Goal: Information Seeking & Learning: Learn about a topic

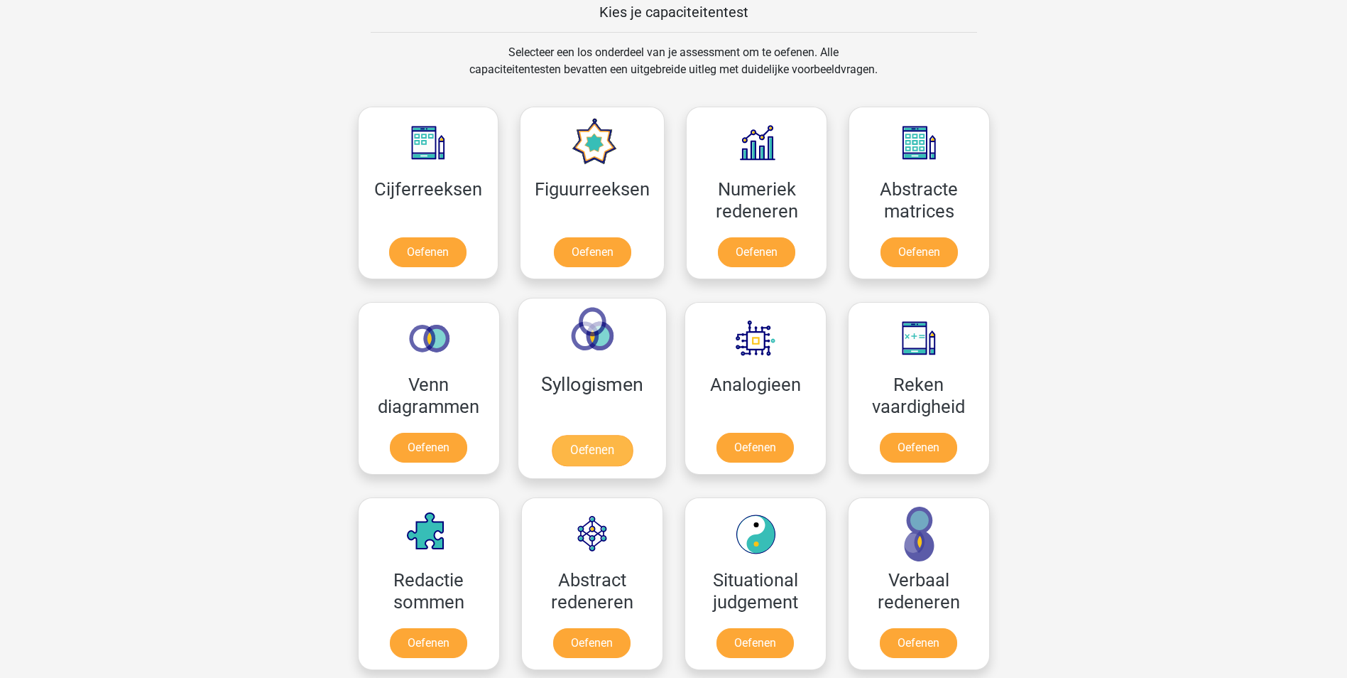
scroll to position [426, 0]
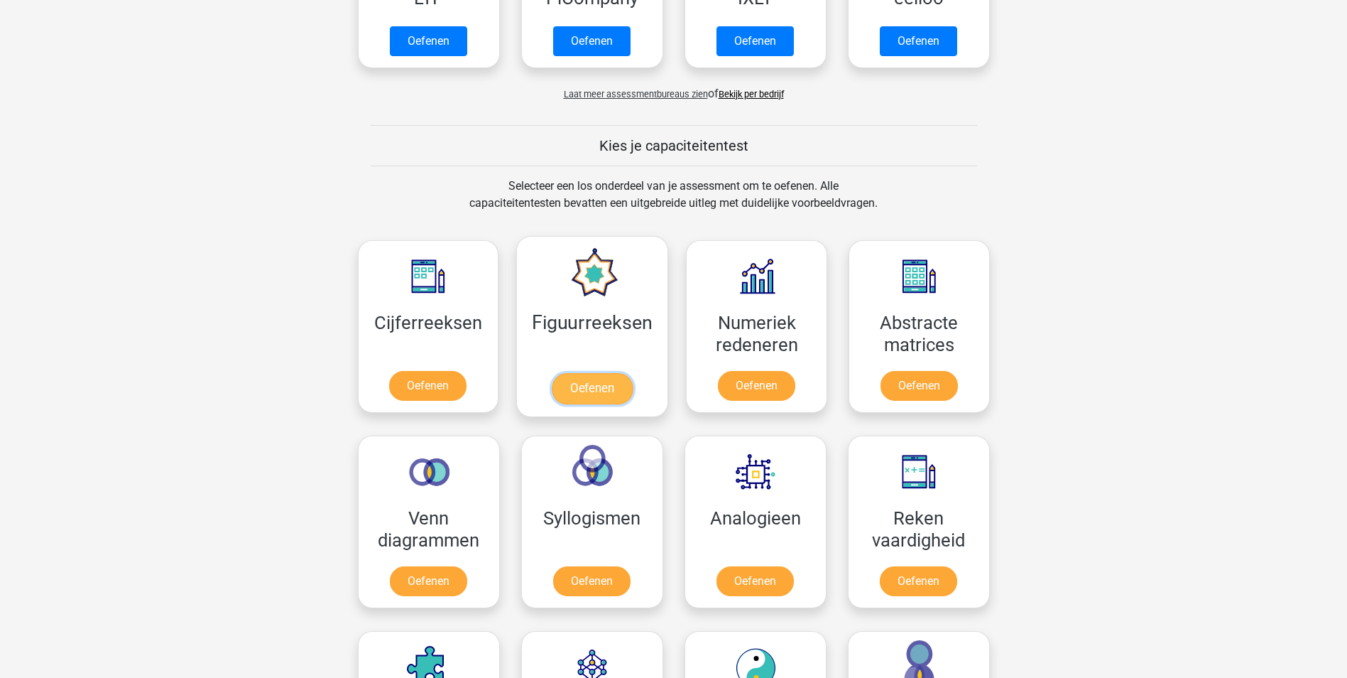
click at [588, 385] on link "Oefenen" at bounding box center [592, 388] width 81 height 31
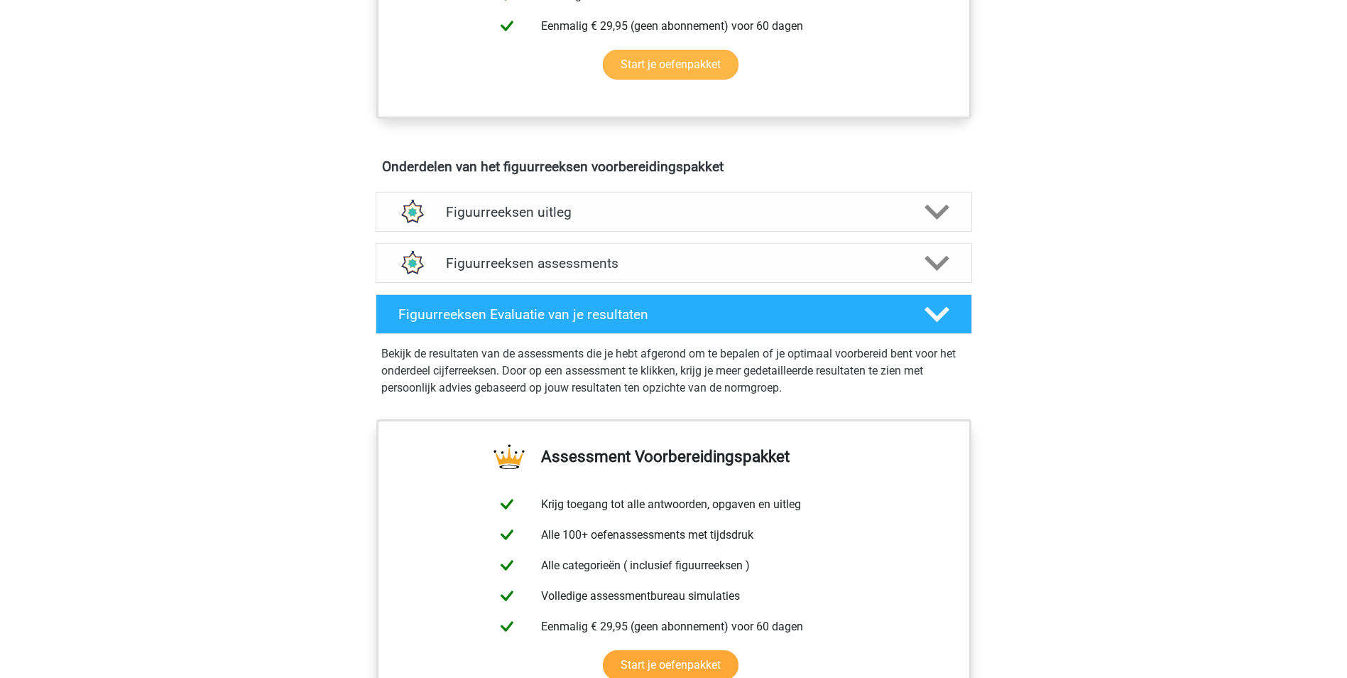
scroll to position [710, 0]
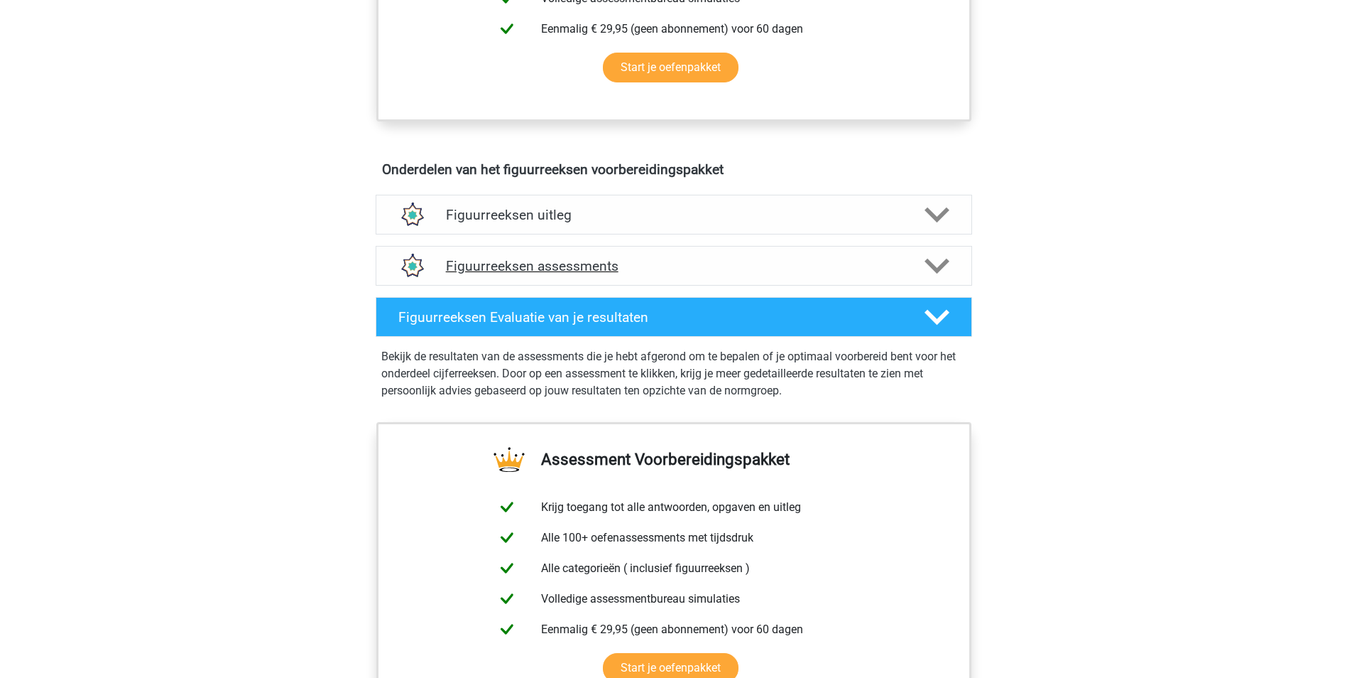
click at [549, 264] on h4 "Figuurreeksen assessments" at bounding box center [674, 266] width 456 height 16
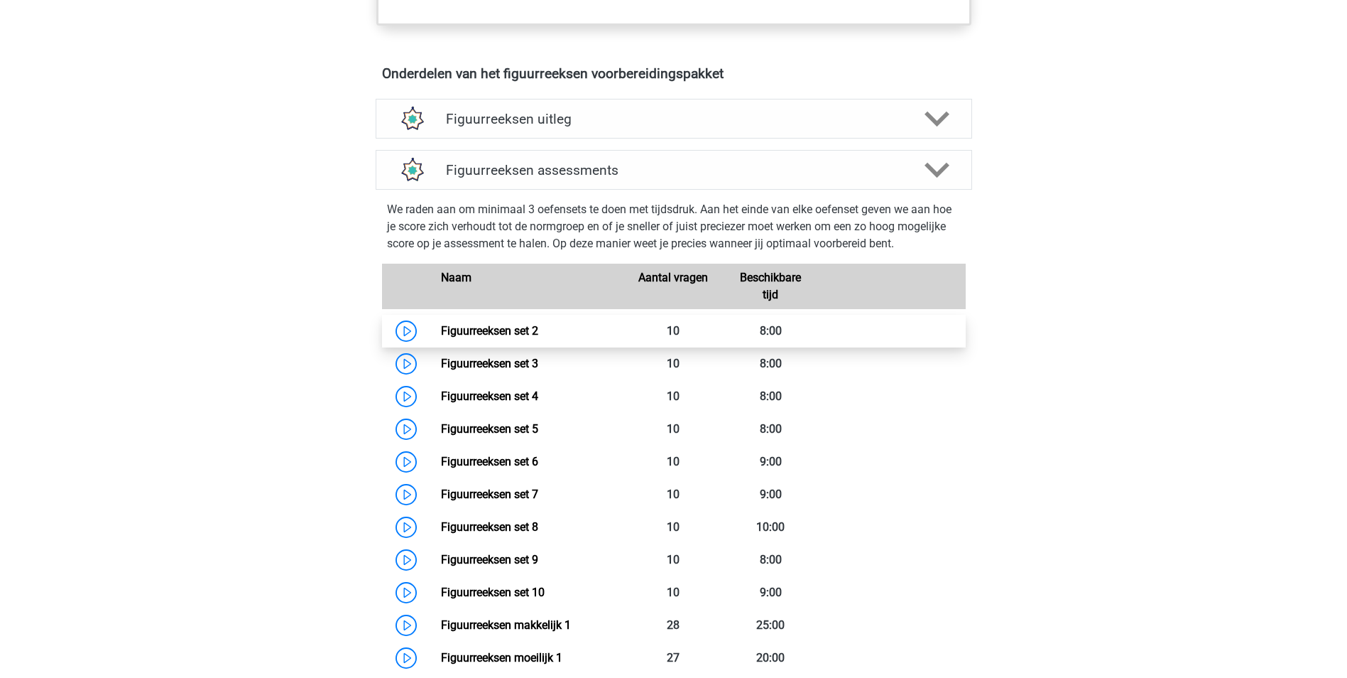
scroll to position [852, 0]
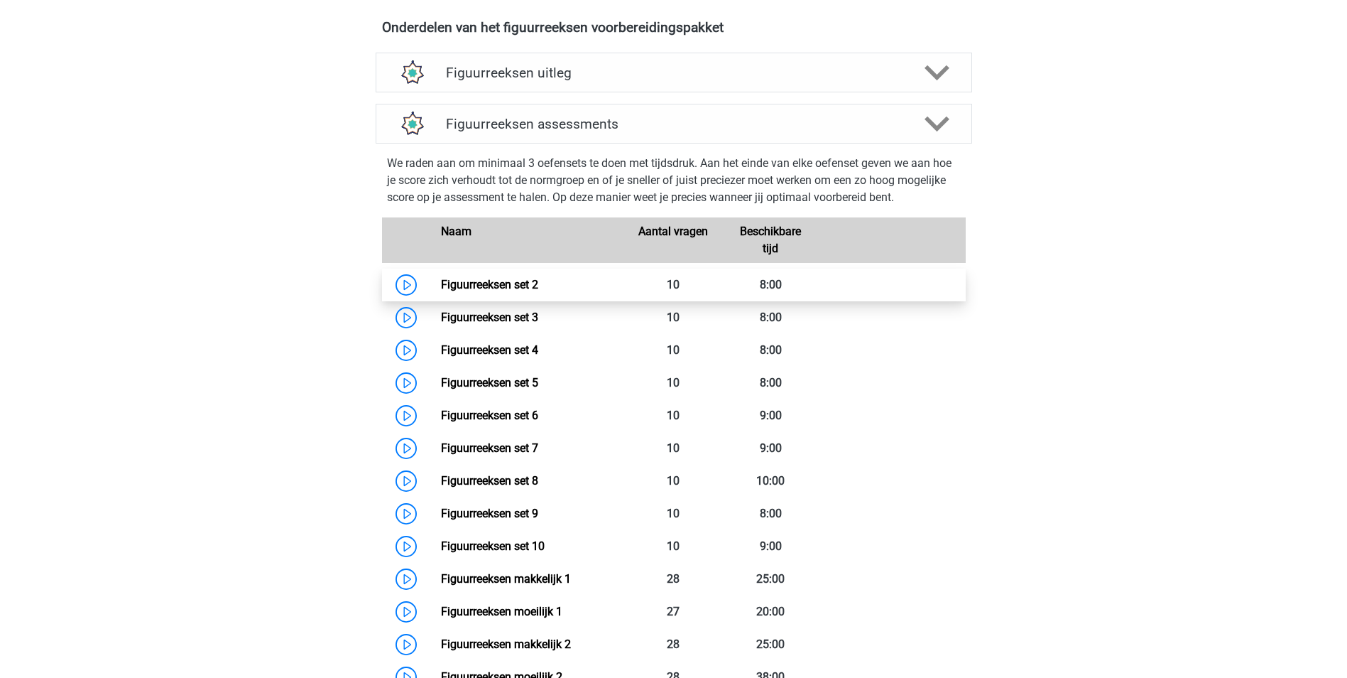
click at [531, 284] on link "Figuurreeksen set 2" at bounding box center [489, 284] width 97 height 13
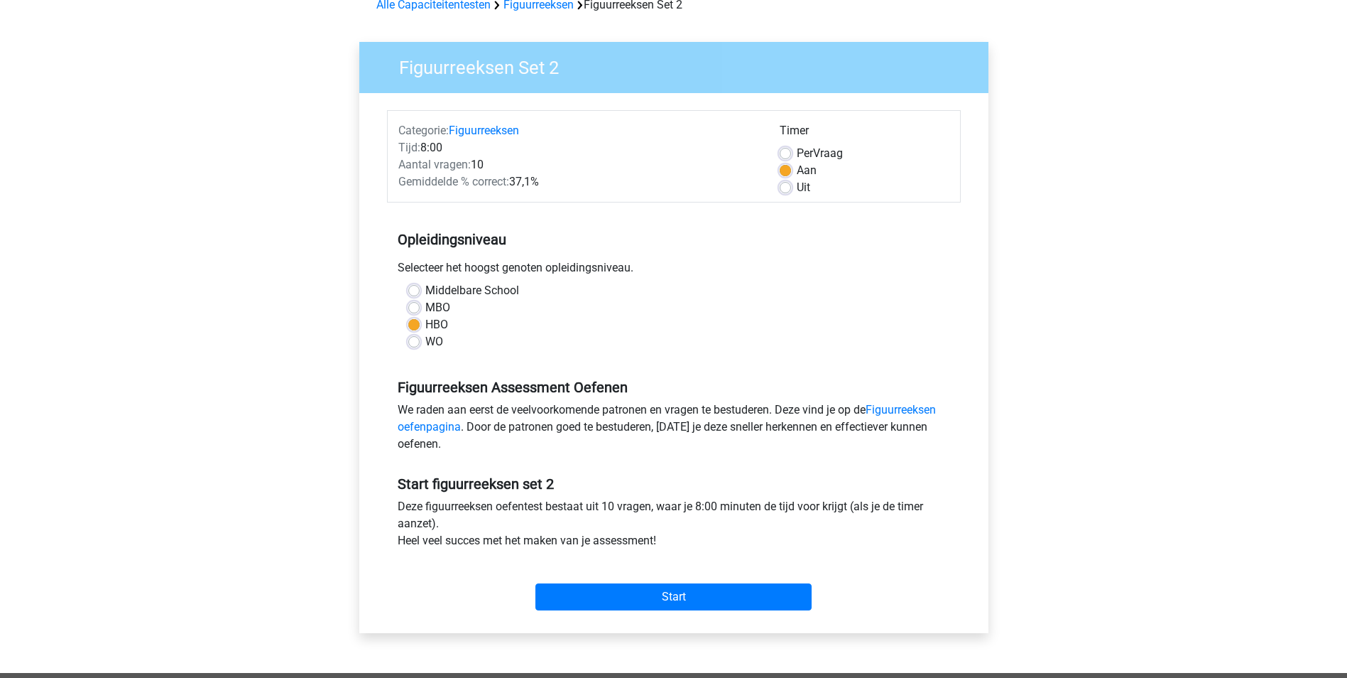
scroll to position [71, 0]
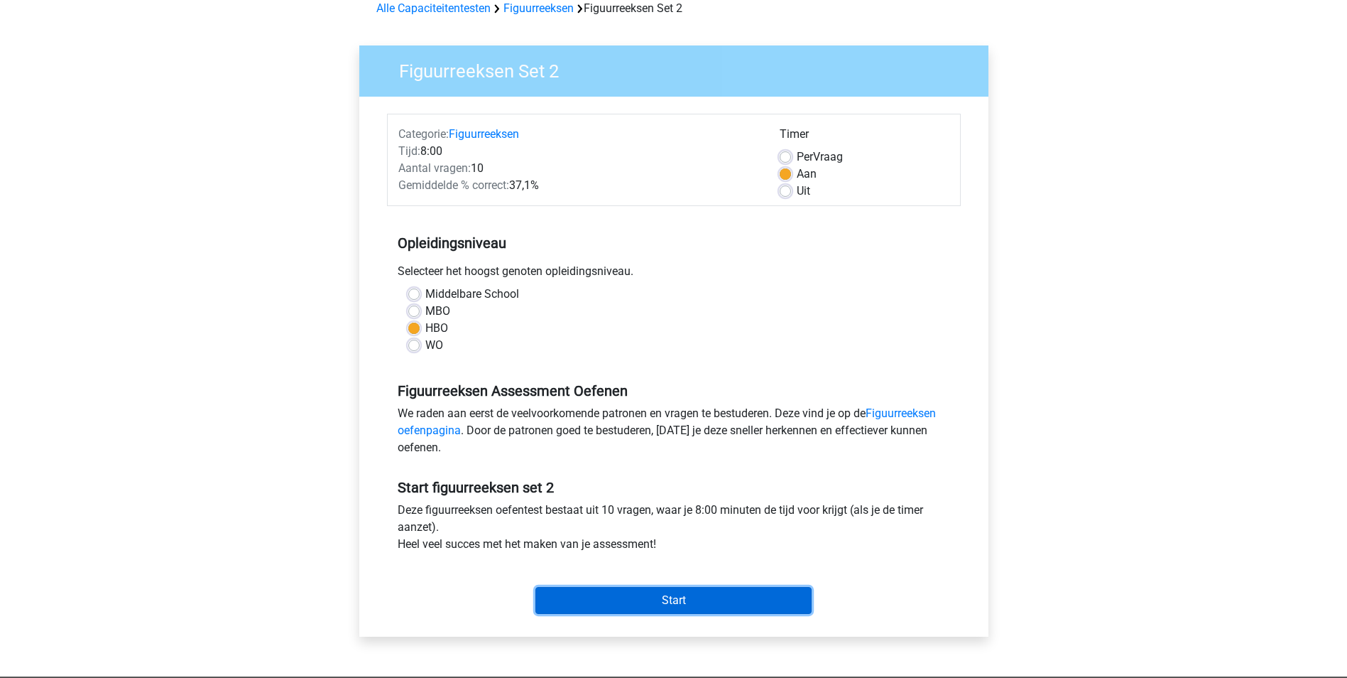
click at [677, 597] on input "Start" at bounding box center [673, 600] width 276 height 27
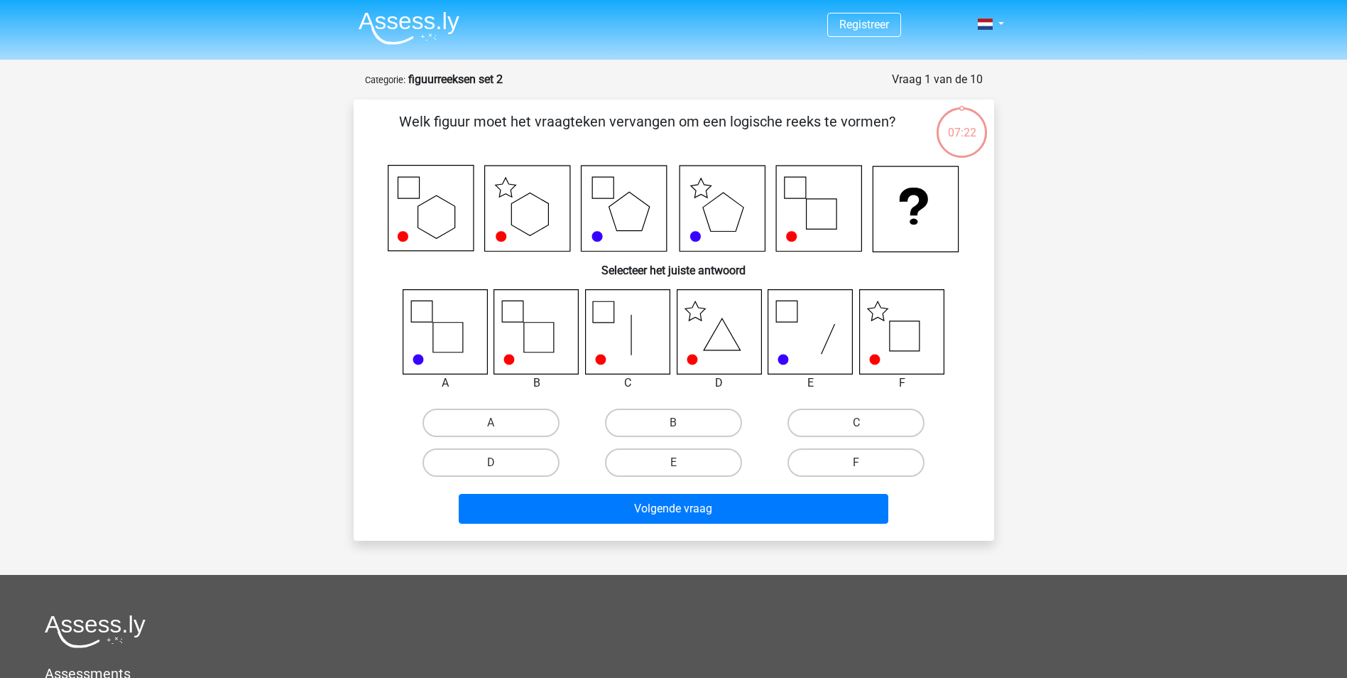
click at [454, 342] on icon at bounding box center [445, 331] width 85 height 85
click at [485, 420] on label "A" at bounding box center [491, 422] width 137 height 28
click at [491, 423] on input "A" at bounding box center [495, 427] width 9 height 9
radio input "true"
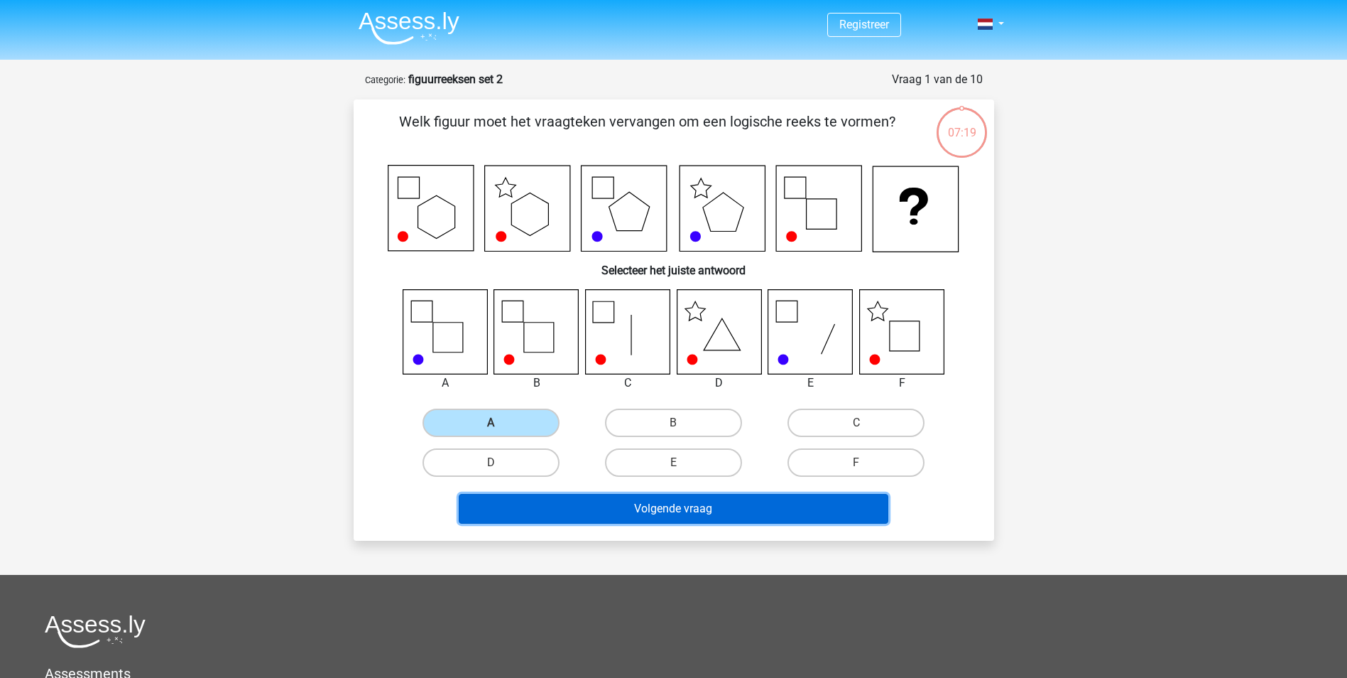
click at [685, 504] on button "Volgende vraag" at bounding box center [674, 509] width 430 height 30
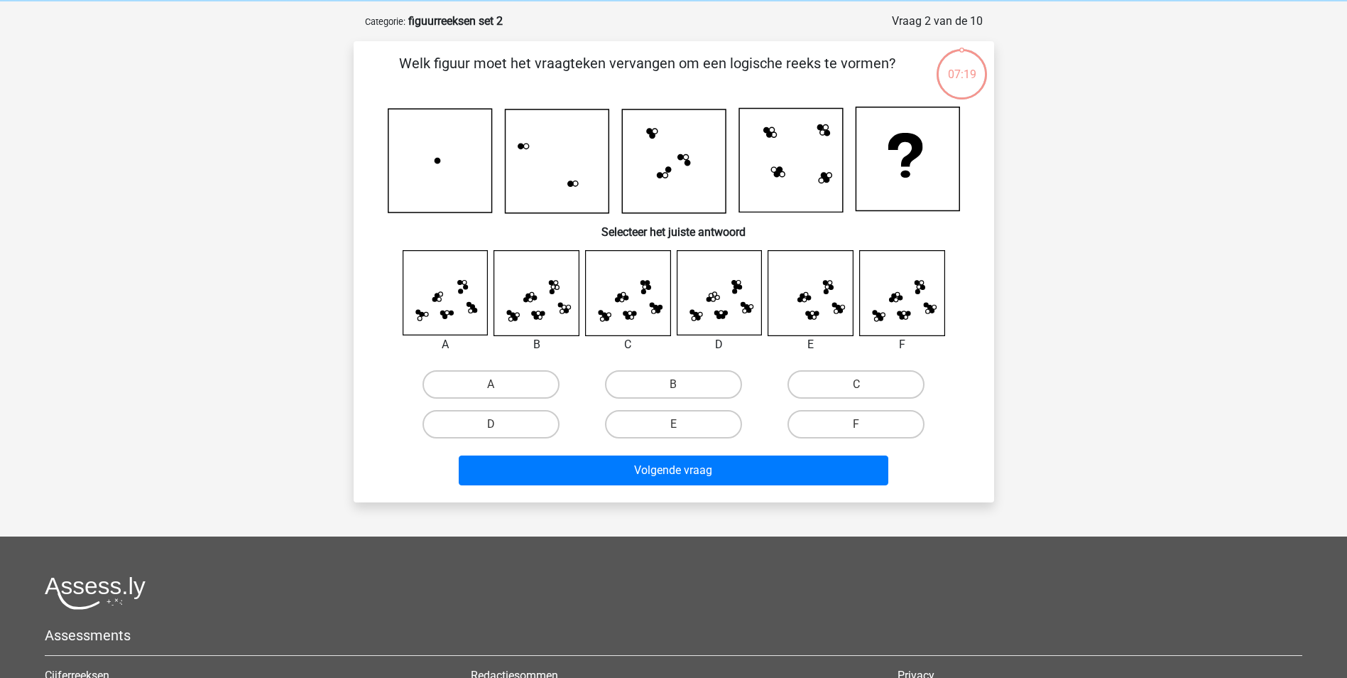
scroll to position [71, 0]
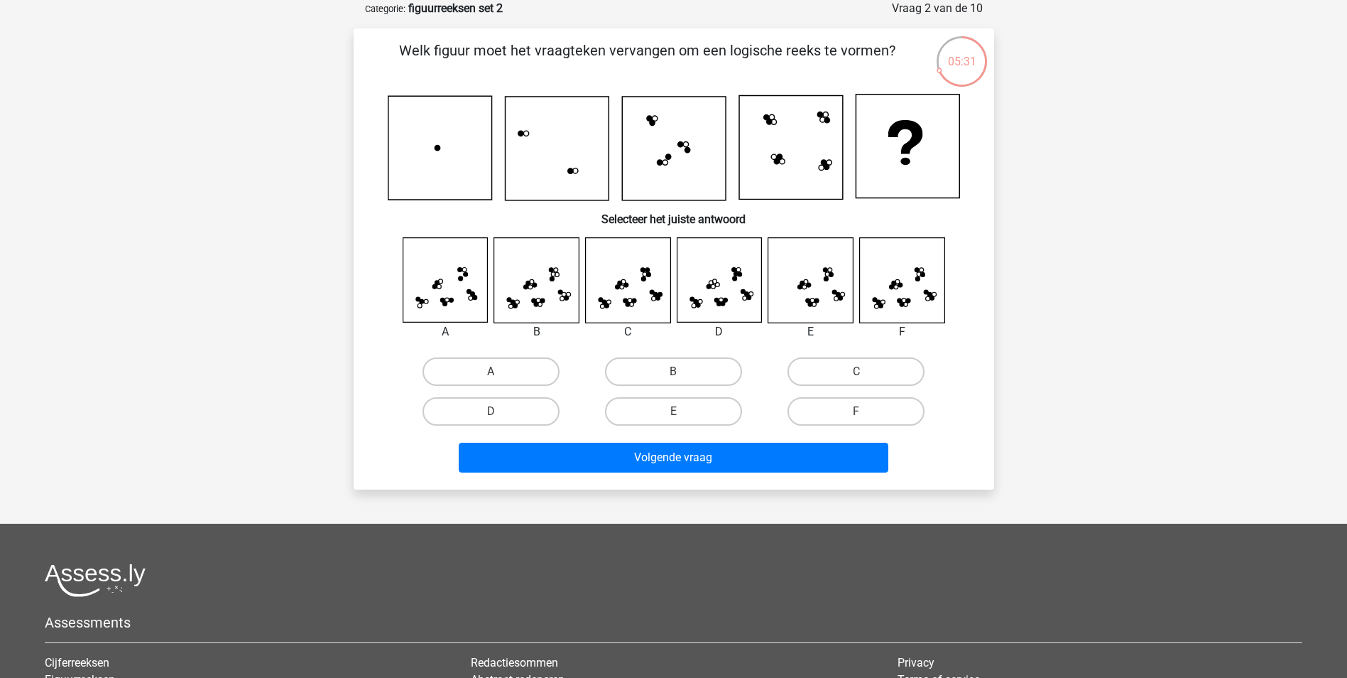
click at [819, 298] on icon at bounding box center [810, 280] width 85 height 85
click at [682, 412] on input "E" at bounding box center [677, 415] width 9 height 9
radio input "true"
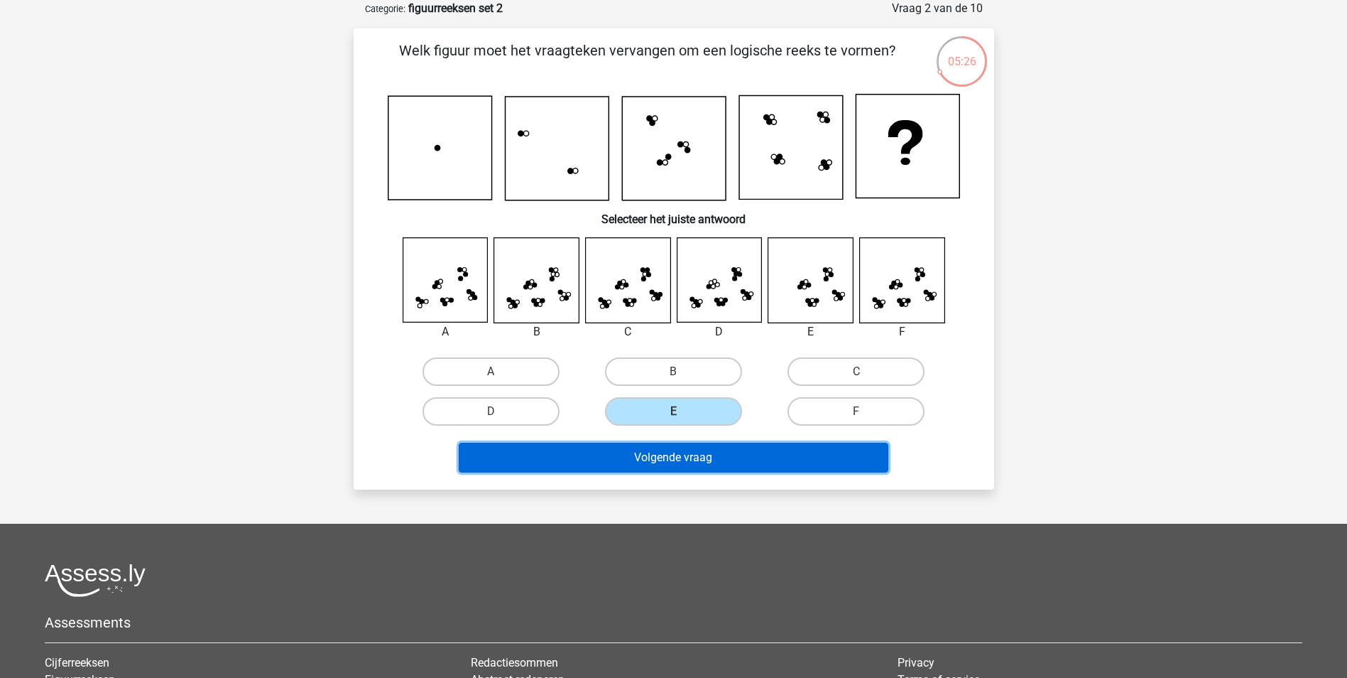
click at [695, 462] on button "Volgende vraag" at bounding box center [674, 457] width 430 height 30
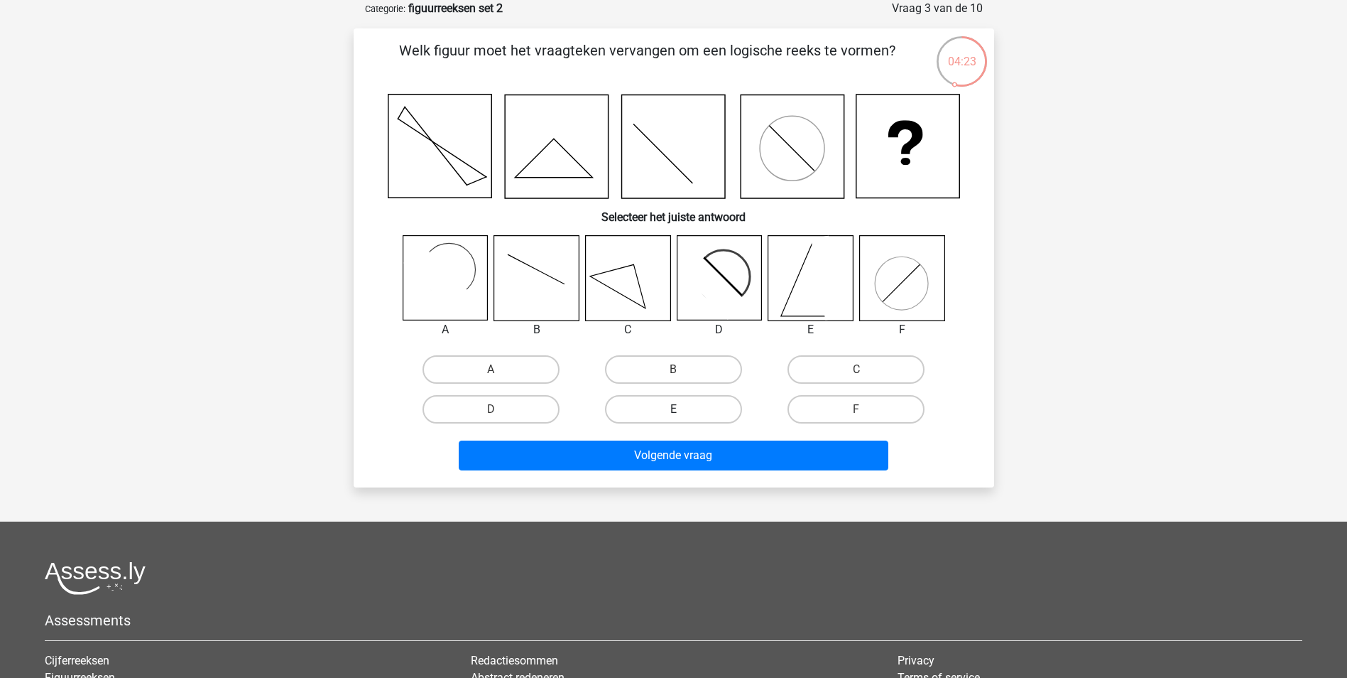
click at [688, 415] on label "E" at bounding box center [673, 409] width 137 height 28
click at [683, 415] on input "E" at bounding box center [677, 413] width 9 height 9
radio input "true"
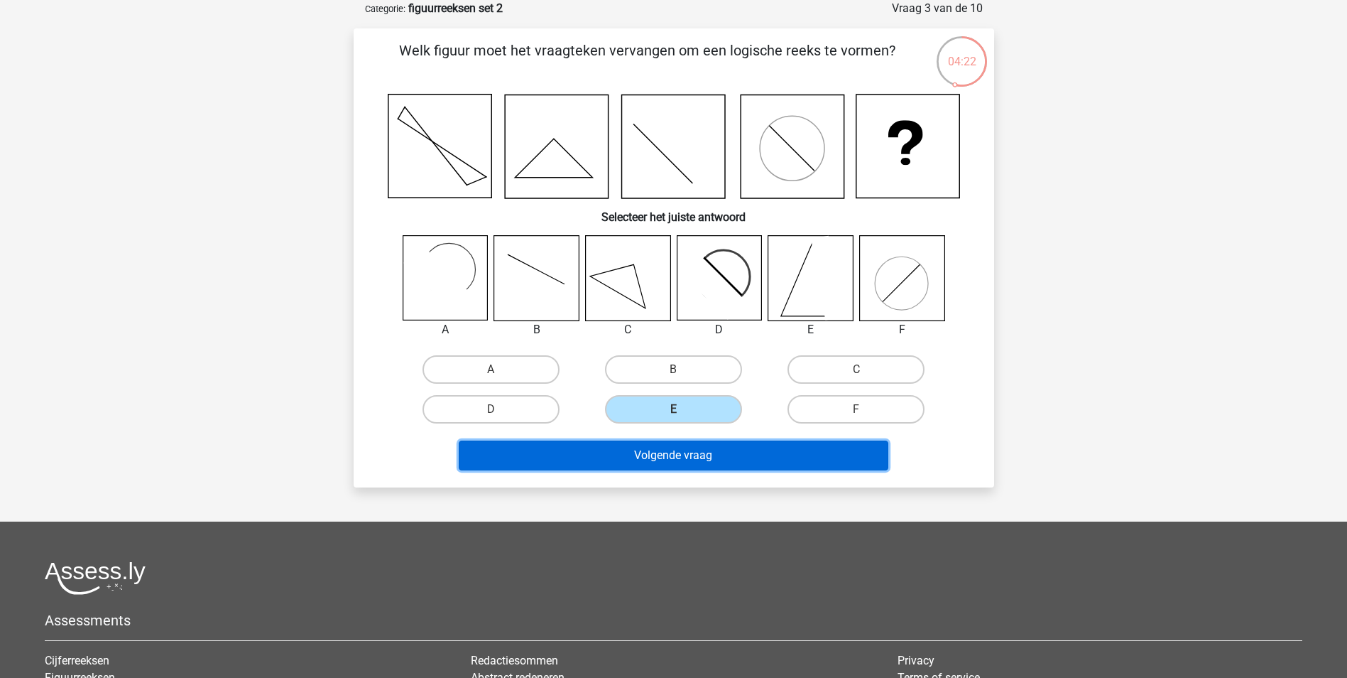
click at [687, 448] on button "Volgende vraag" at bounding box center [674, 455] width 430 height 30
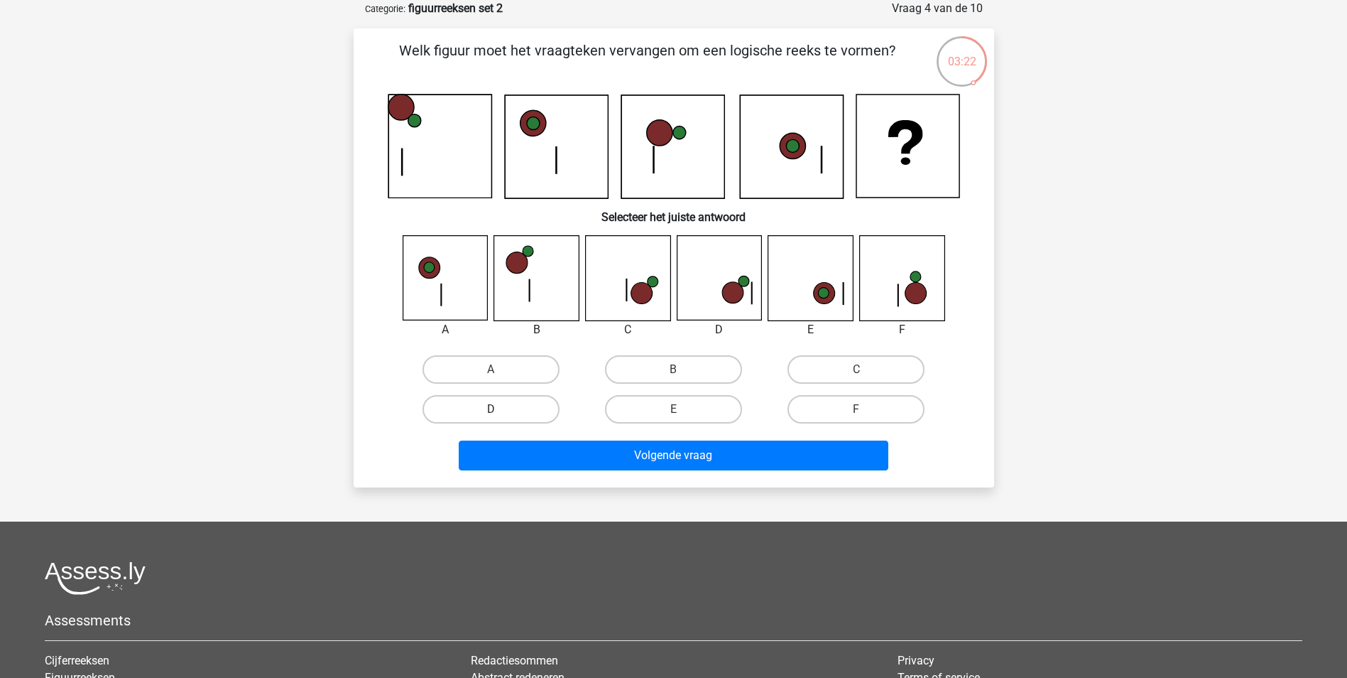
click at [506, 407] on label "D" at bounding box center [491, 409] width 137 height 28
click at [500, 409] on input "D" at bounding box center [495, 413] width 9 height 9
radio input "true"
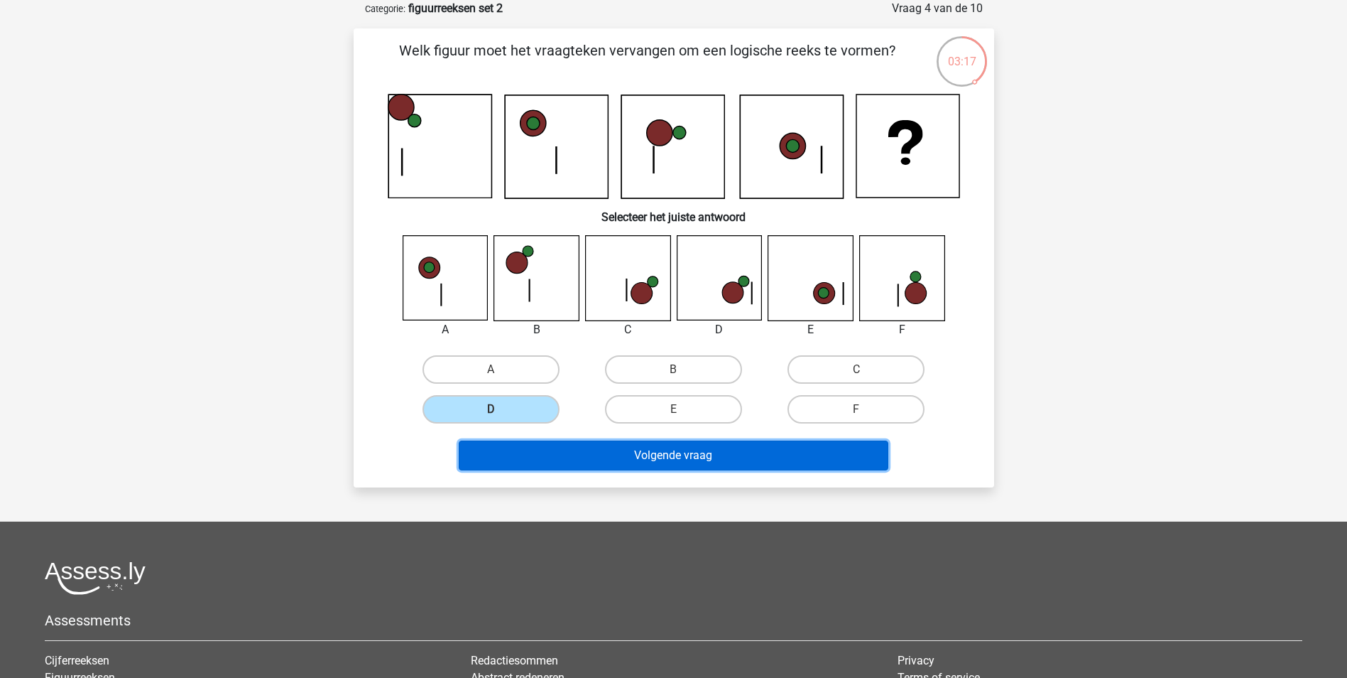
click at [697, 454] on button "Volgende vraag" at bounding box center [674, 455] width 430 height 30
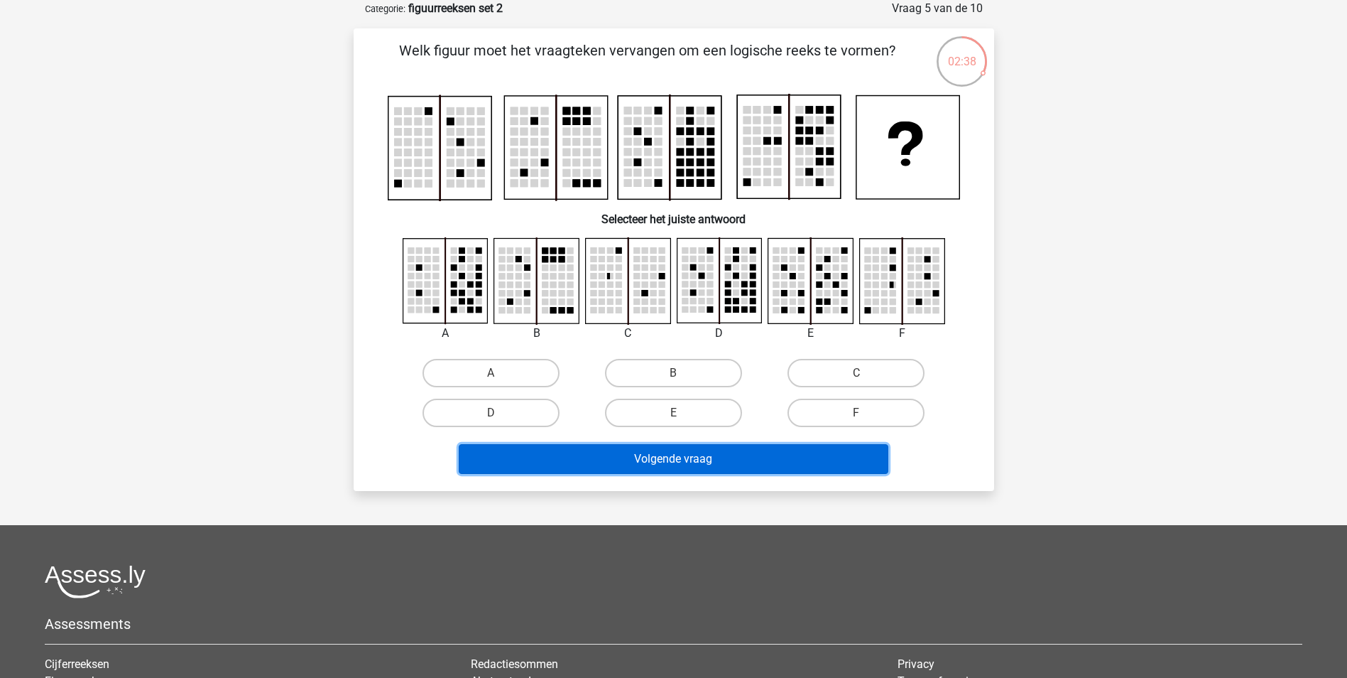
click at [672, 457] on button "Volgende vraag" at bounding box center [674, 459] width 430 height 30
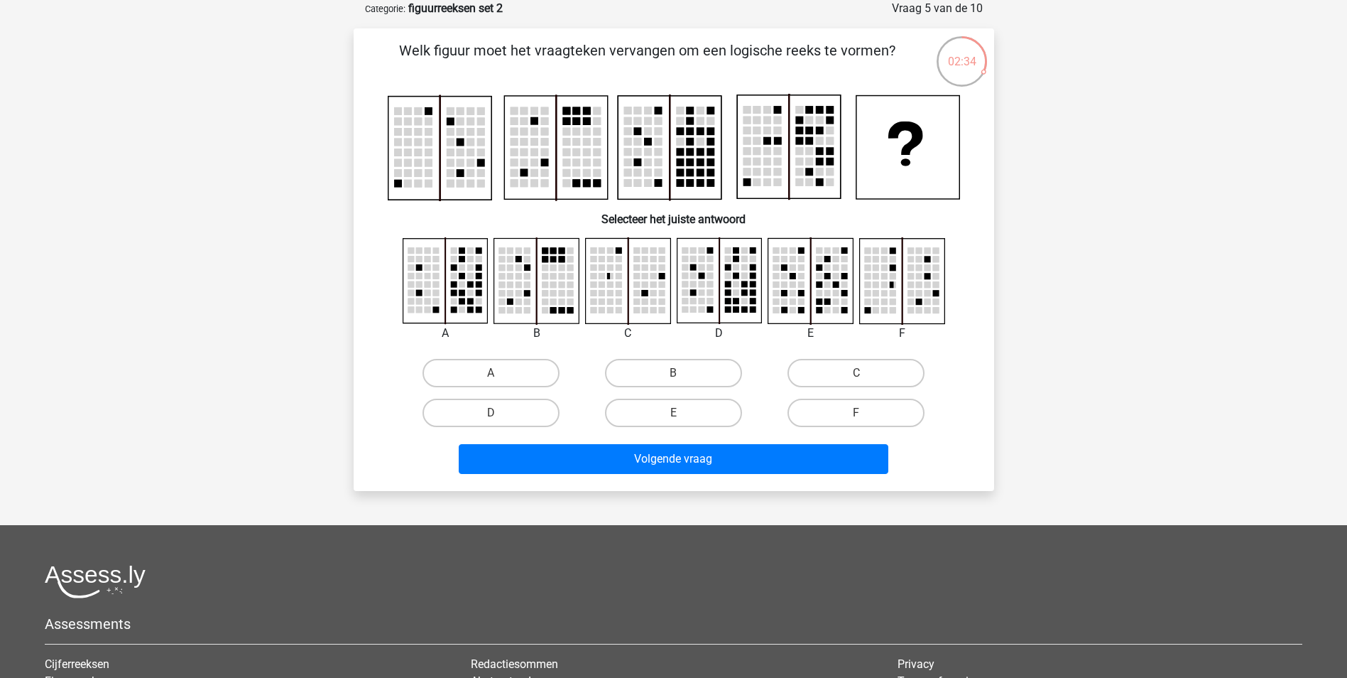
click at [499, 374] on input "A" at bounding box center [495, 377] width 9 height 9
radio input "true"
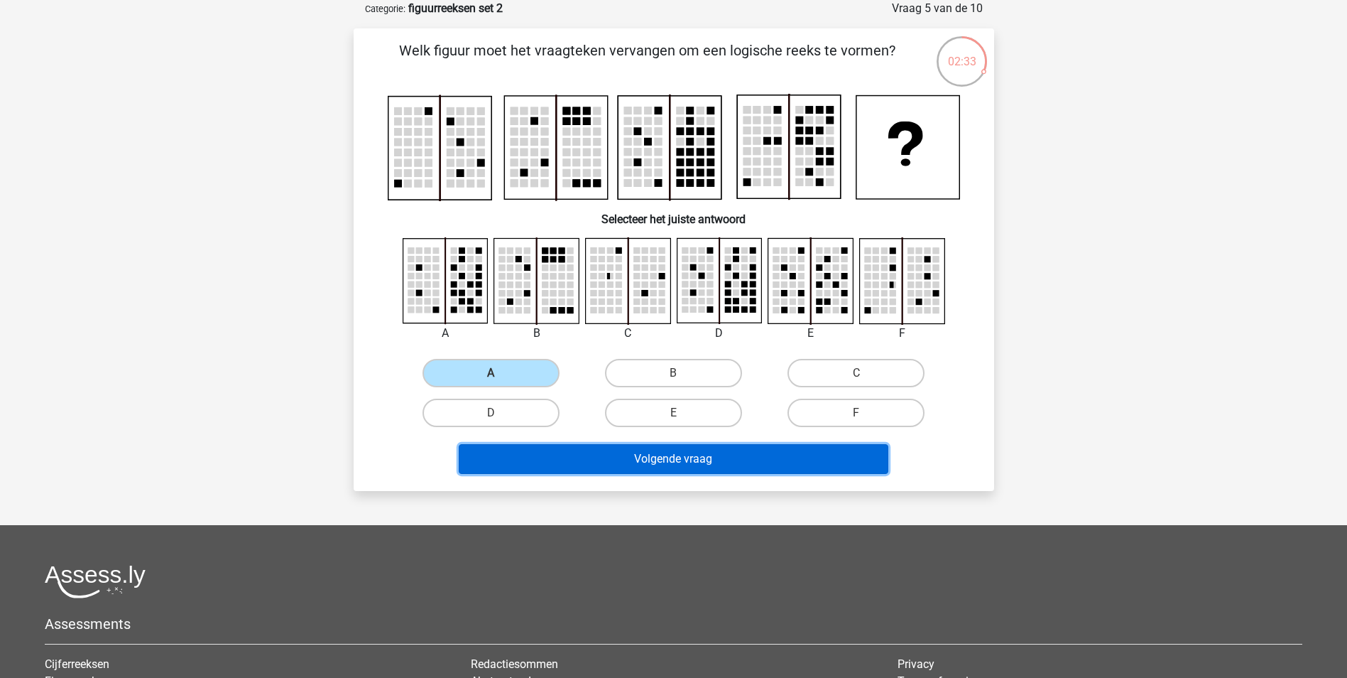
click at [672, 461] on button "Volgende vraag" at bounding box center [674, 459] width 430 height 30
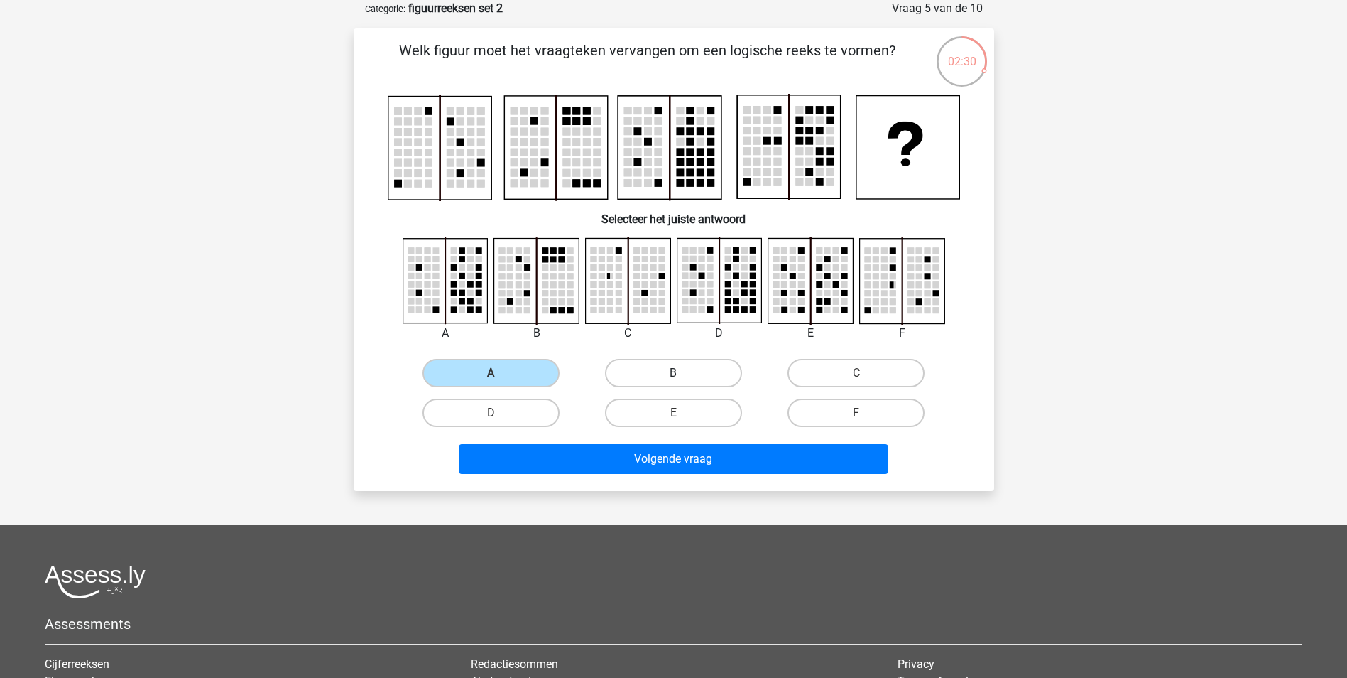
click at [661, 375] on label "B" at bounding box center [673, 373] width 137 height 28
click at [673, 375] on input "B" at bounding box center [677, 377] width 9 height 9
radio input "true"
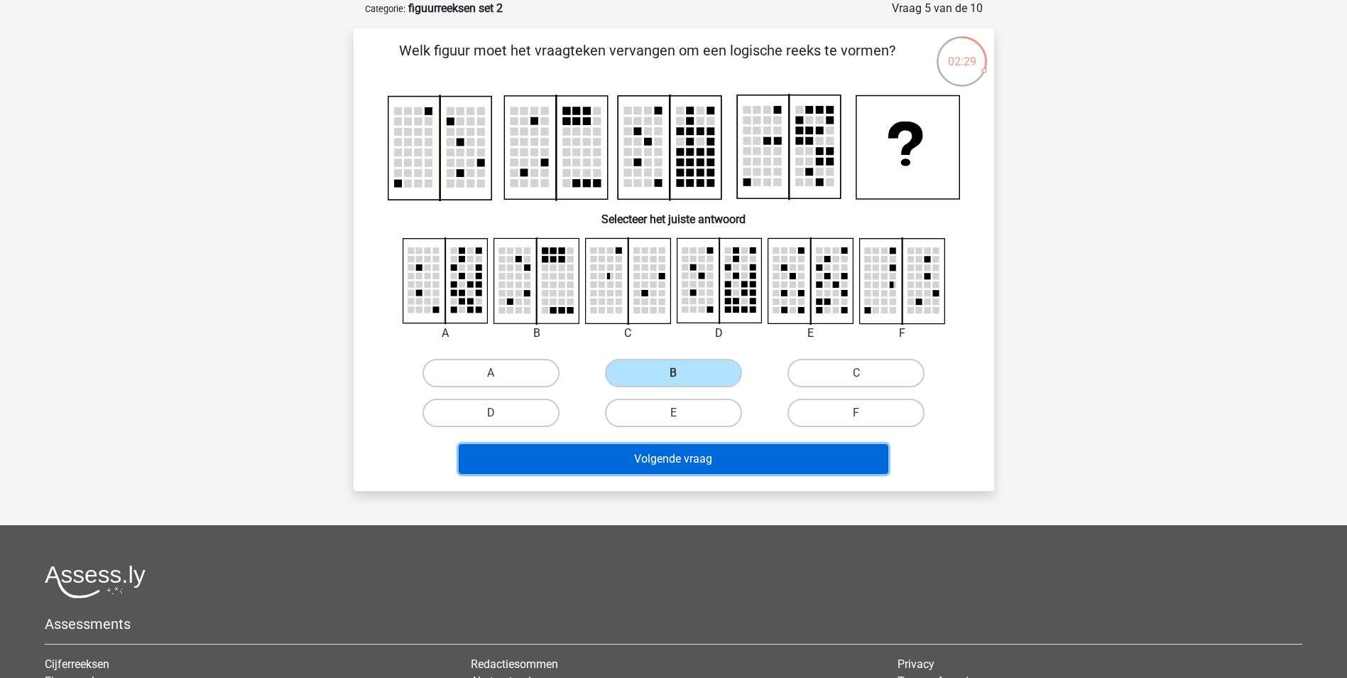
click at [678, 457] on button "Volgende vraag" at bounding box center [674, 459] width 430 height 30
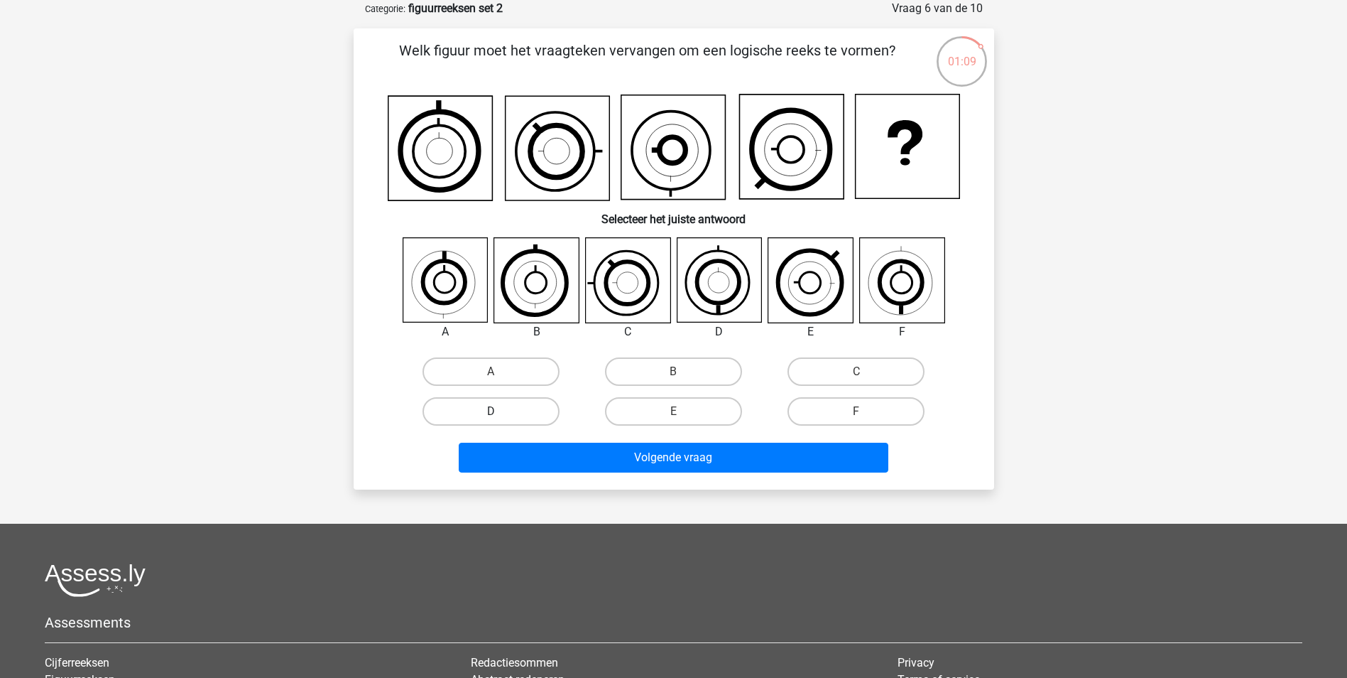
click at [469, 408] on label "D" at bounding box center [491, 411] width 137 height 28
click at [491, 411] on input "D" at bounding box center [495, 415] width 9 height 9
radio input "true"
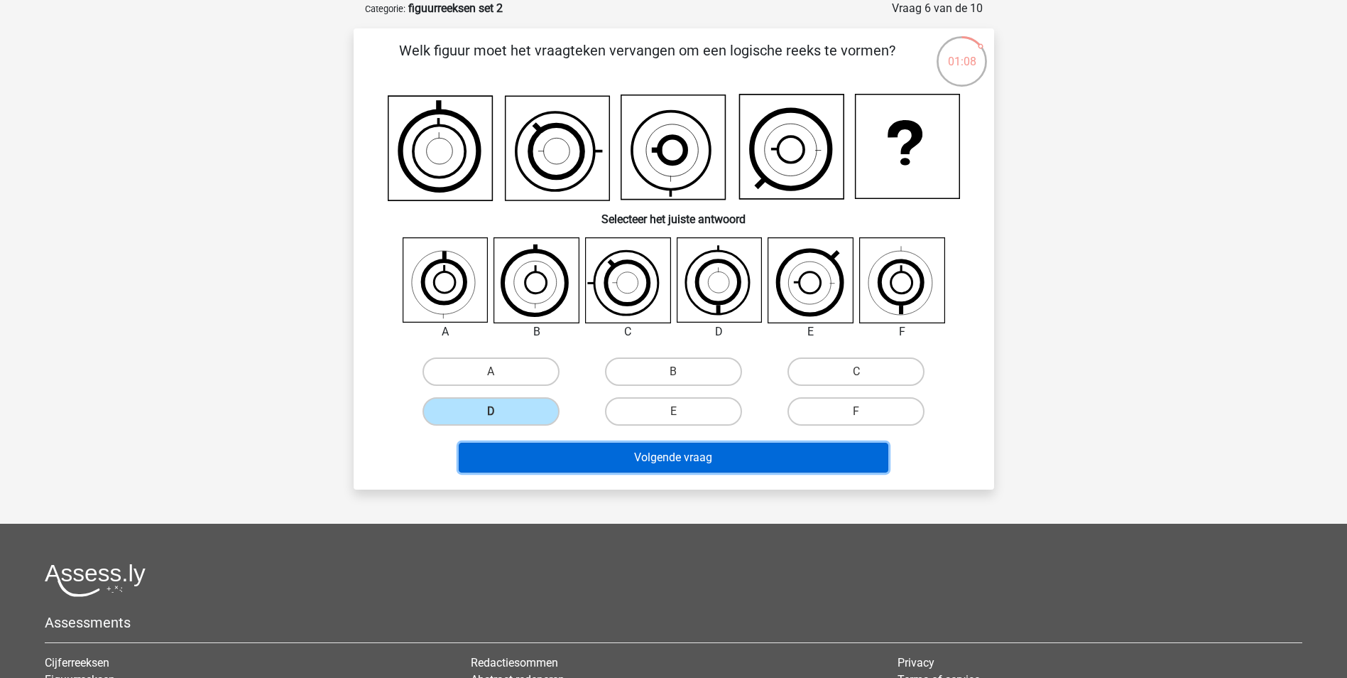
click at [672, 455] on button "Volgende vraag" at bounding box center [674, 457] width 430 height 30
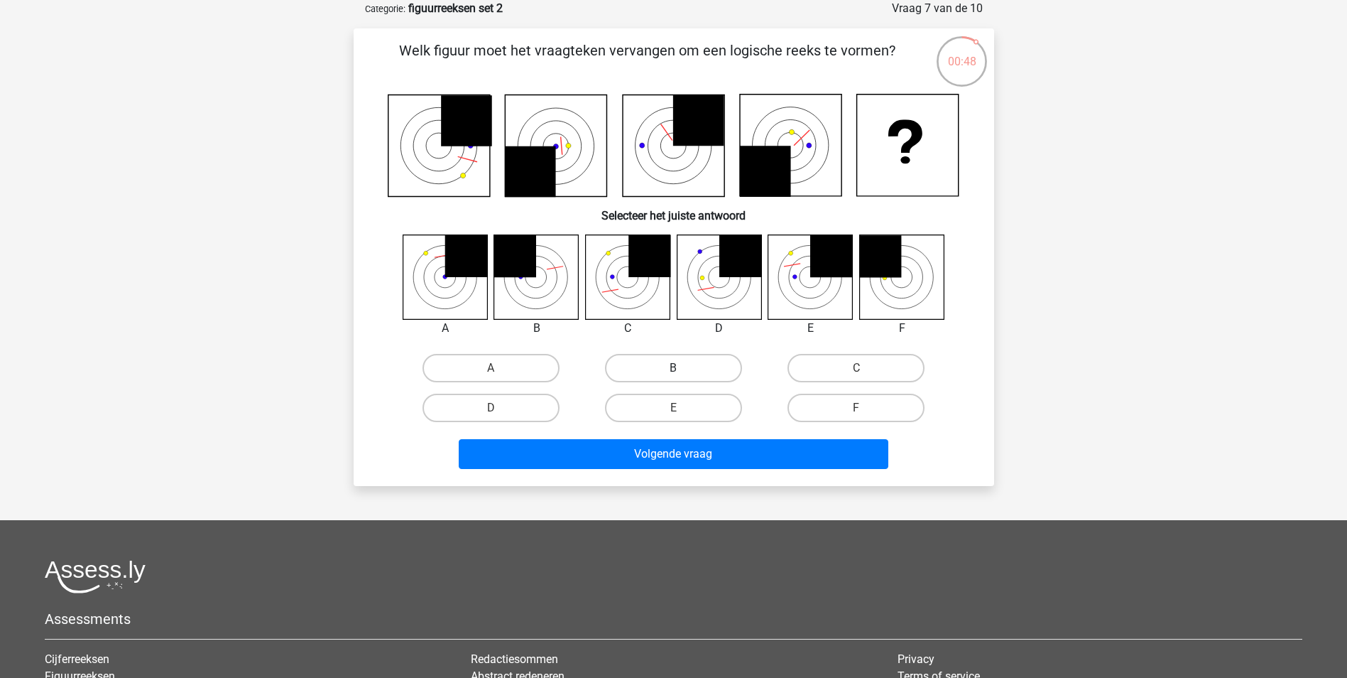
click at [685, 366] on label "B" at bounding box center [673, 368] width 137 height 28
click at [683, 368] on input "B" at bounding box center [677, 372] width 9 height 9
radio input "true"
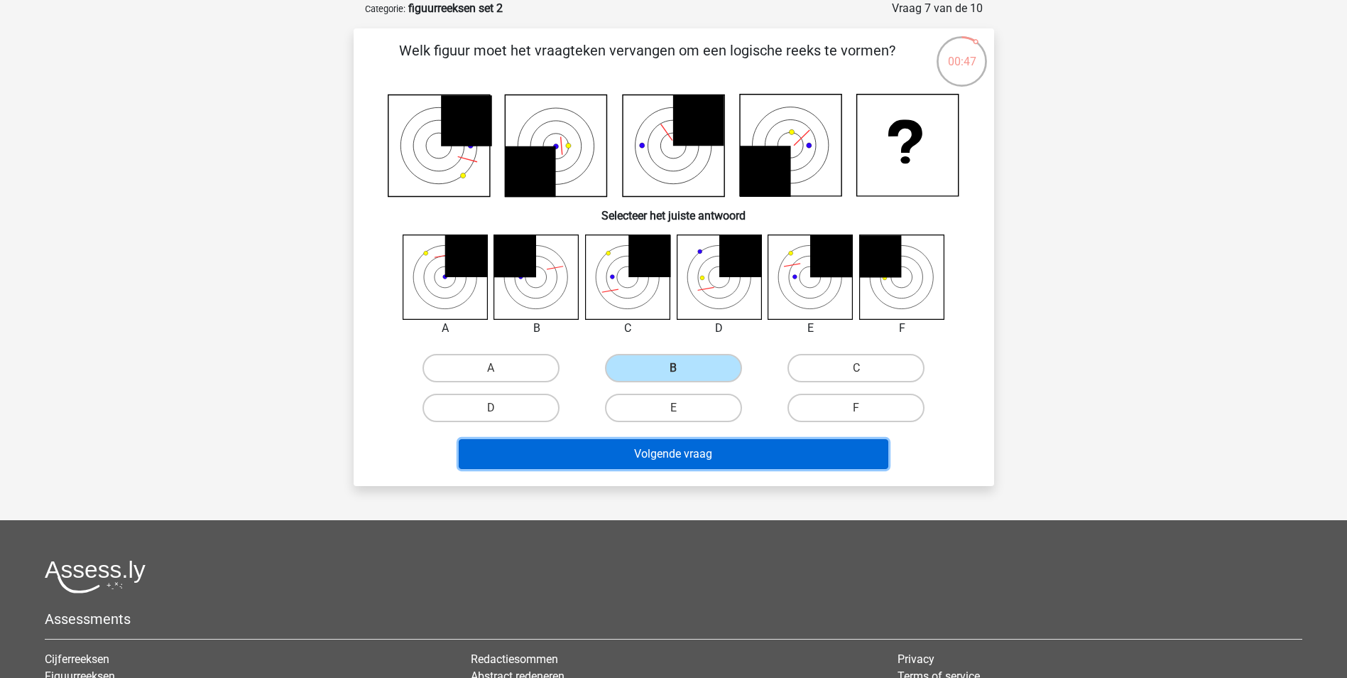
click at [688, 454] on button "Volgende vraag" at bounding box center [674, 454] width 430 height 30
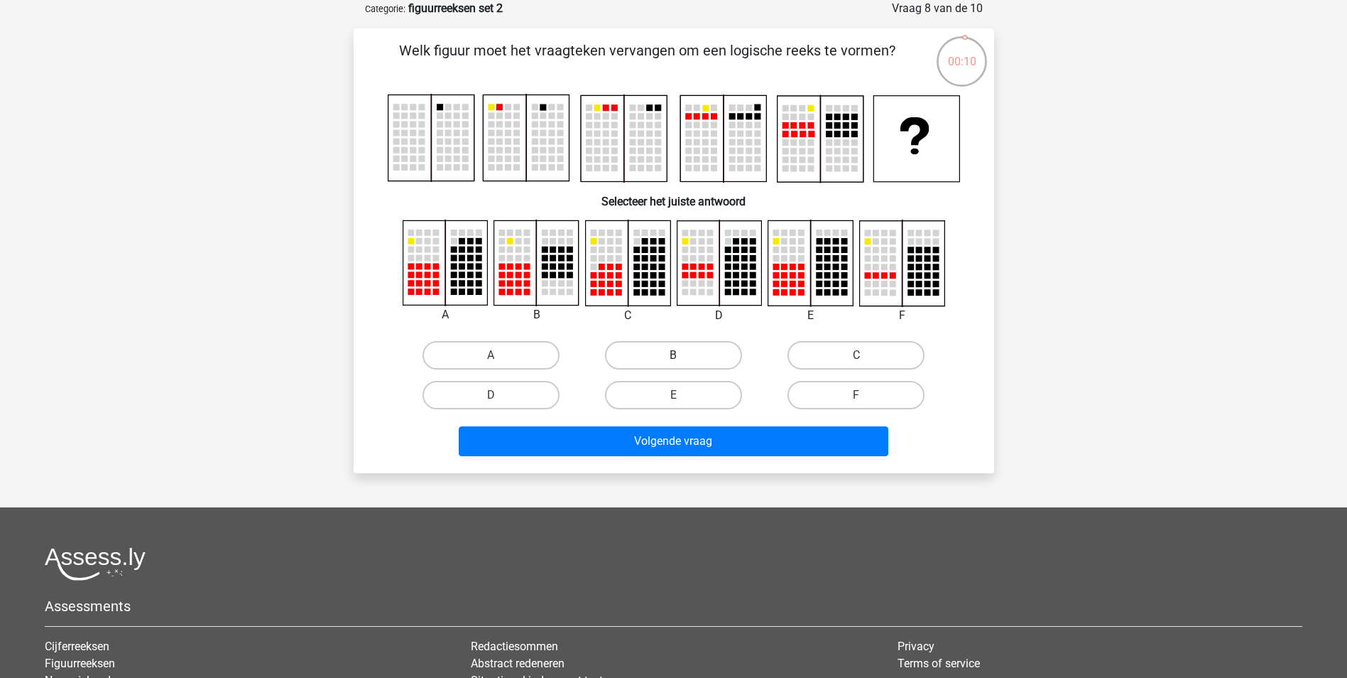
click at [675, 366] on label "B" at bounding box center [673, 355] width 137 height 28
click at [675, 364] on input "B" at bounding box center [677, 359] width 9 height 9
radio input "true"
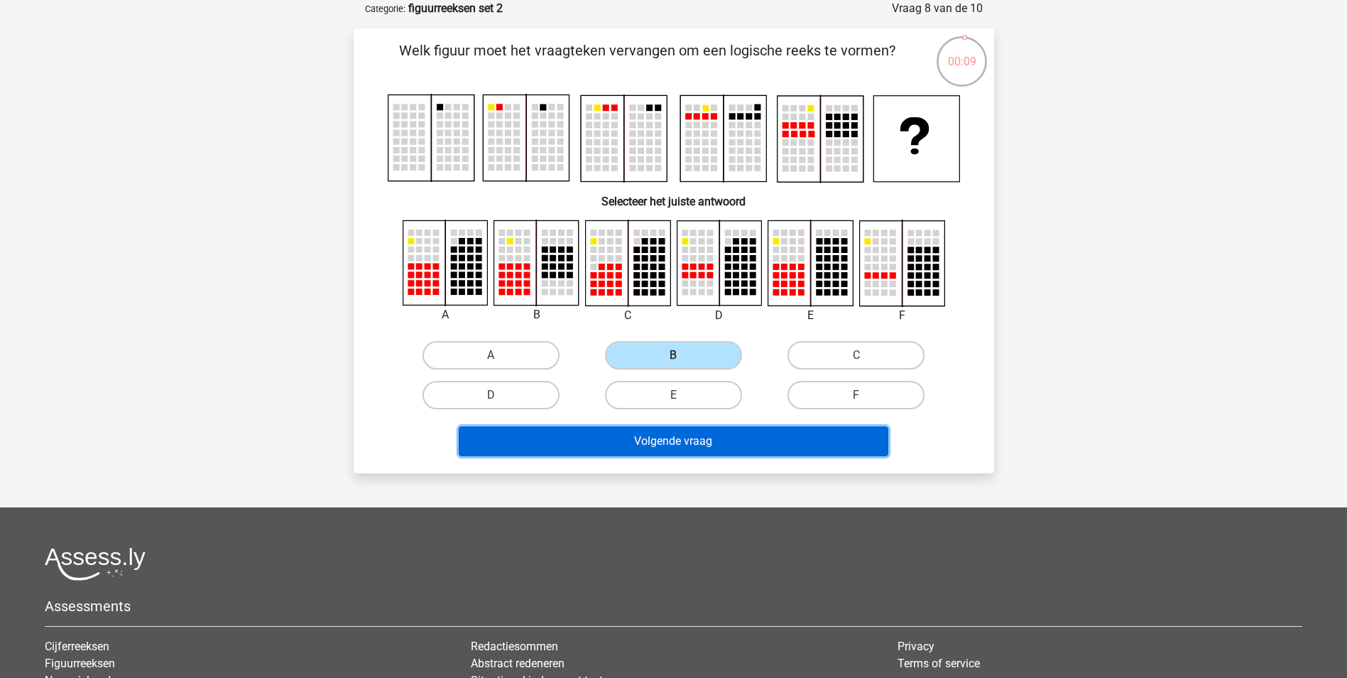
click at [678, 447] on button "Volgende vraag" at bounding box center [674, 441] width 430 height 30
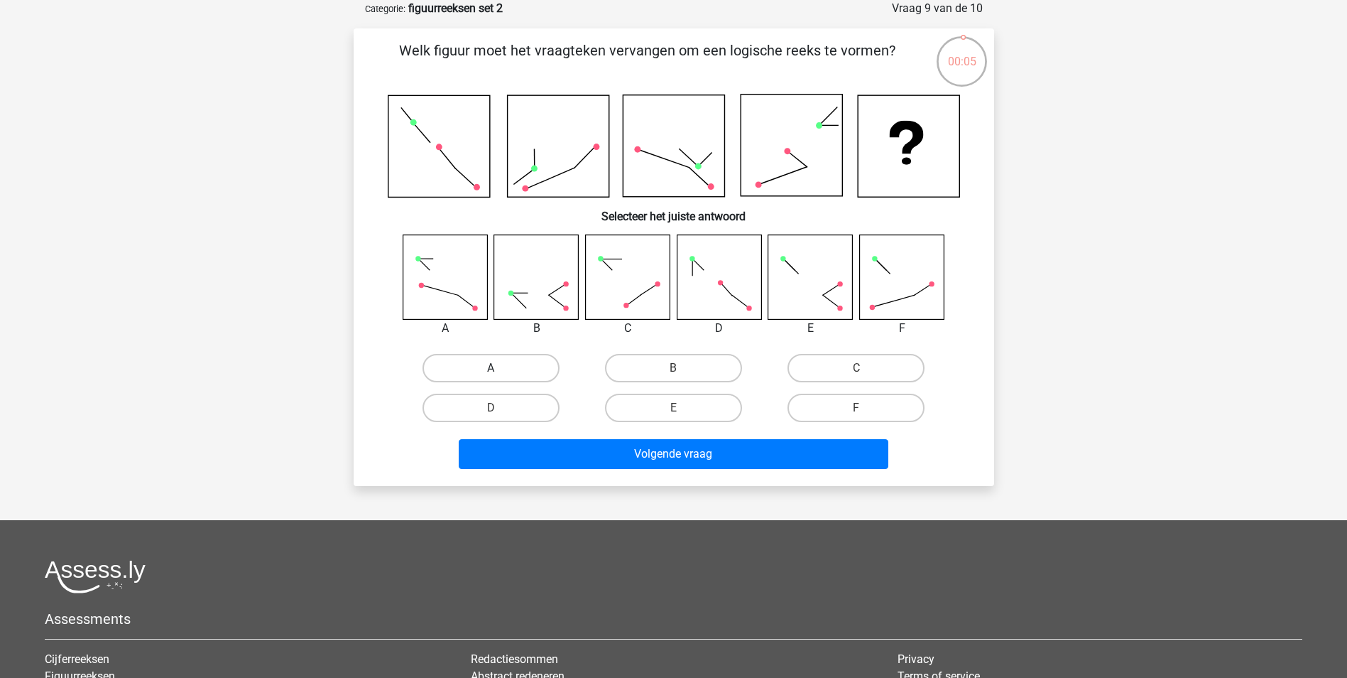
click at [497, 361] on label "A" at bounding box center [491, 368] width 137 height 28
click at [497, 368] on input "A" at bounding box center [495, 372] width 9 height 9
radio input "true"
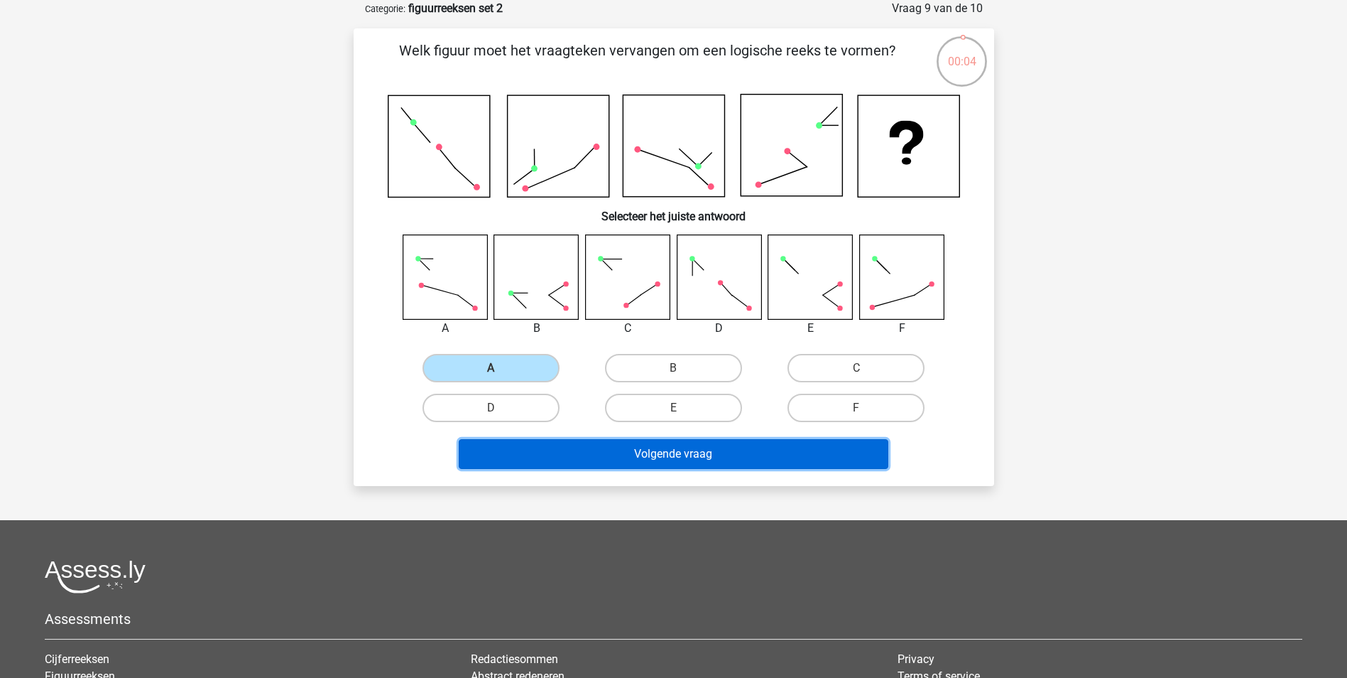
click at [658, 454] on button "Volgende vraag" at bounding box center [674, 454] width 430 height 30
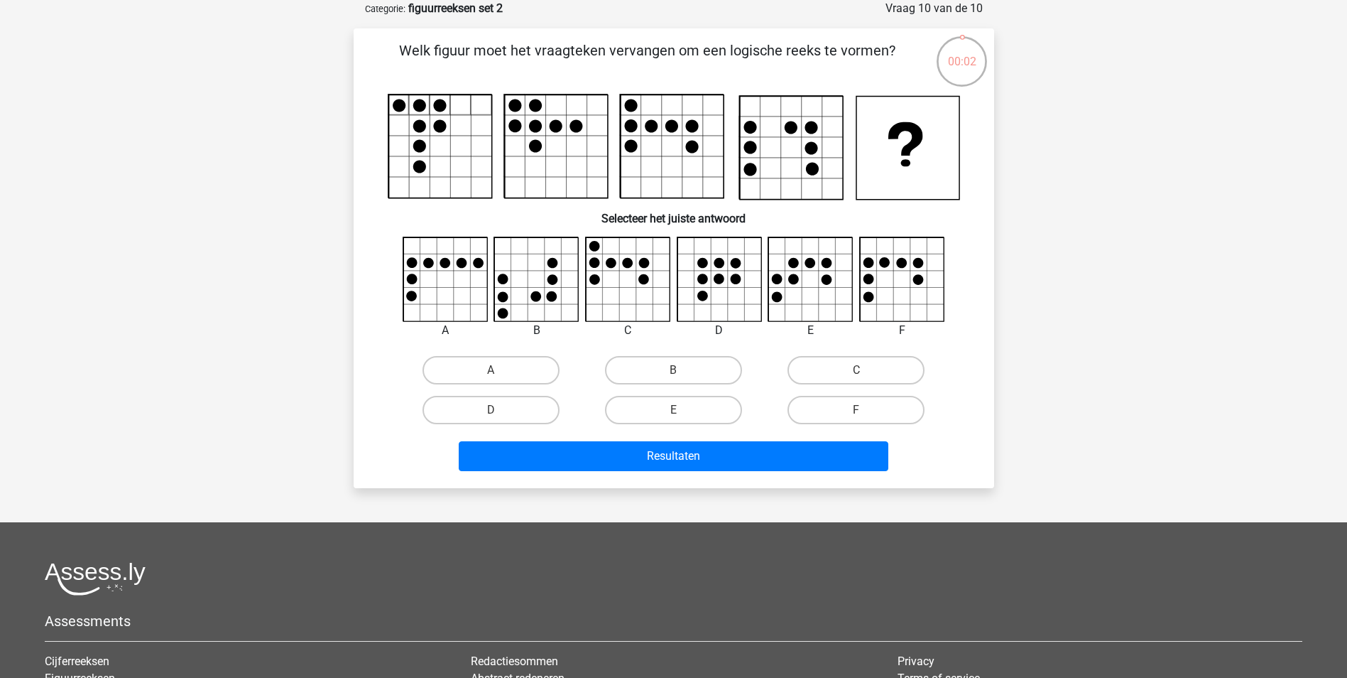
click at [678, 371] on input "B" at bounding box center [677, 374] width 9 height 9
radio input "true"
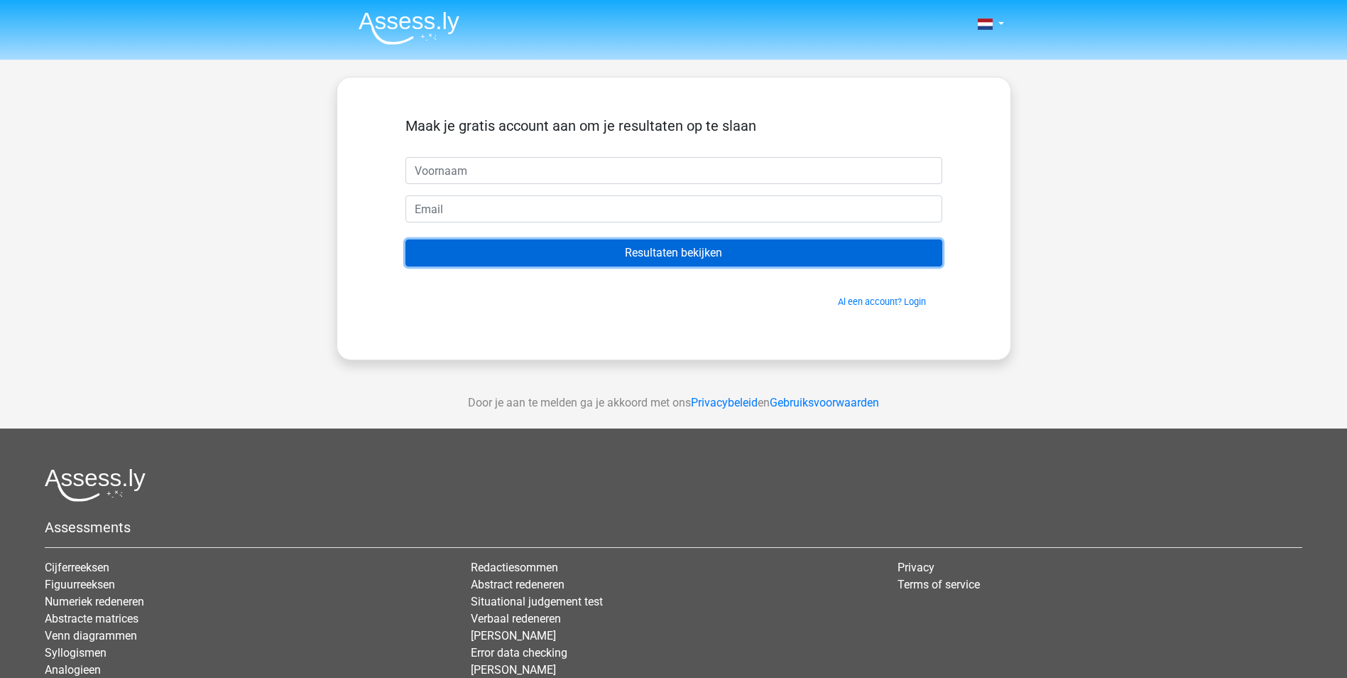
click at [671, 254] on input "Resultaten bekijken" at bounding box center [674, 252] width 537 height 27
